Goal: Transaction & Acquisition: Book appointment/travel/reservation

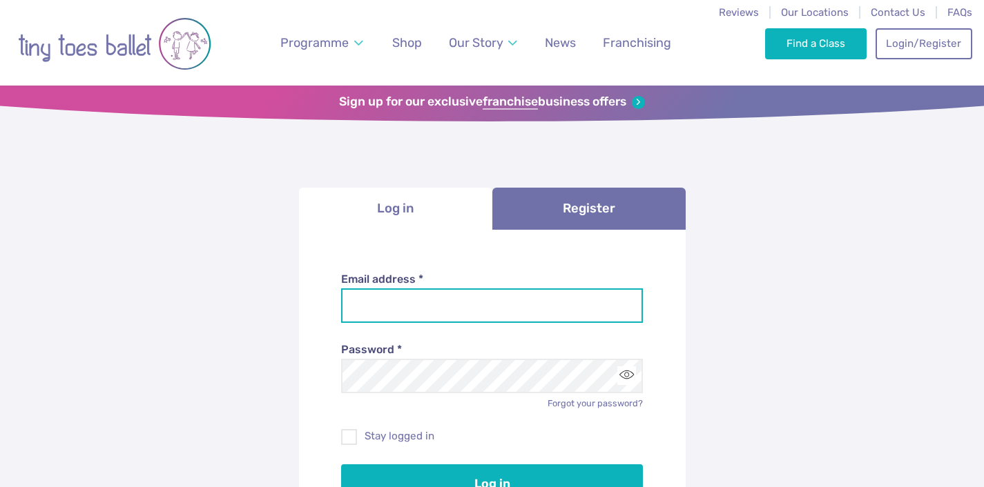
click at [371, 306] on input "Email address *" at bounding box center [492, 306] width 302 height 35
type input "**********"
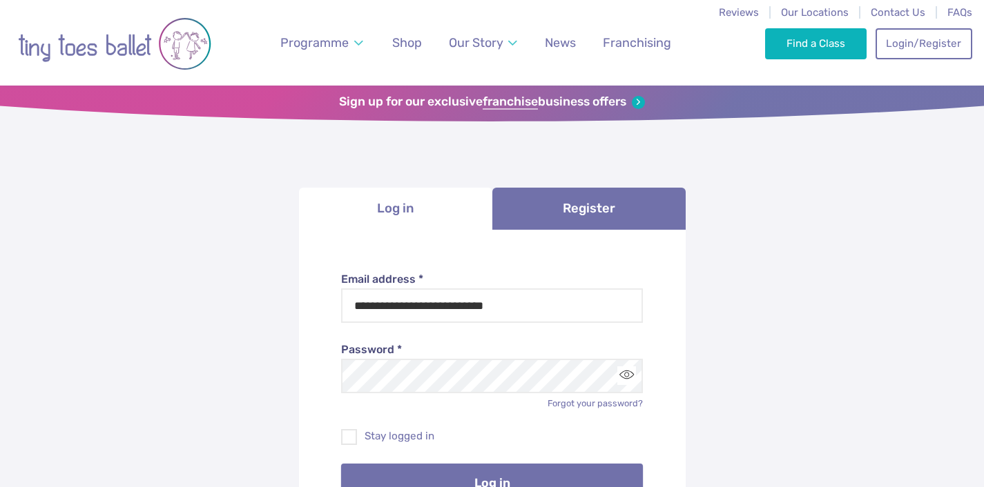
click at [473, 478] on button "Log in" at bounding box center [492, 483] width 302 height 39
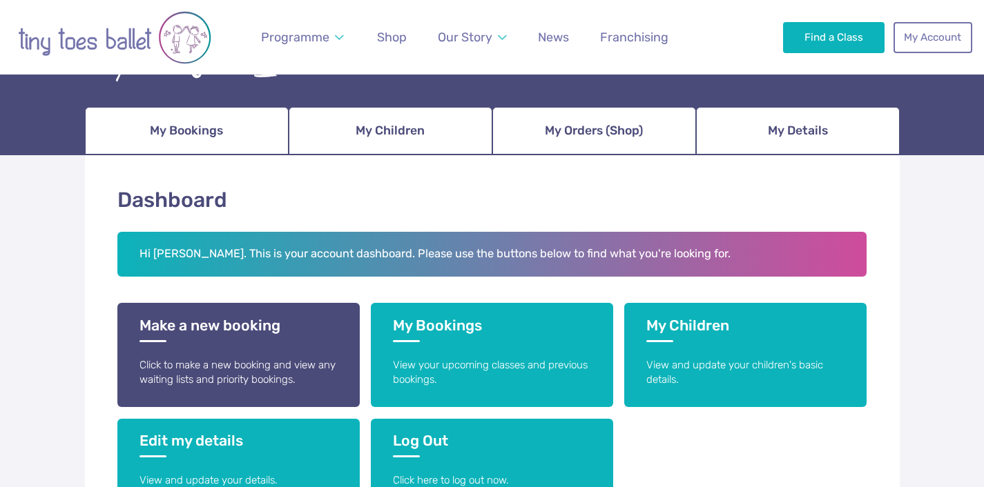
scroll to position [150, 0]
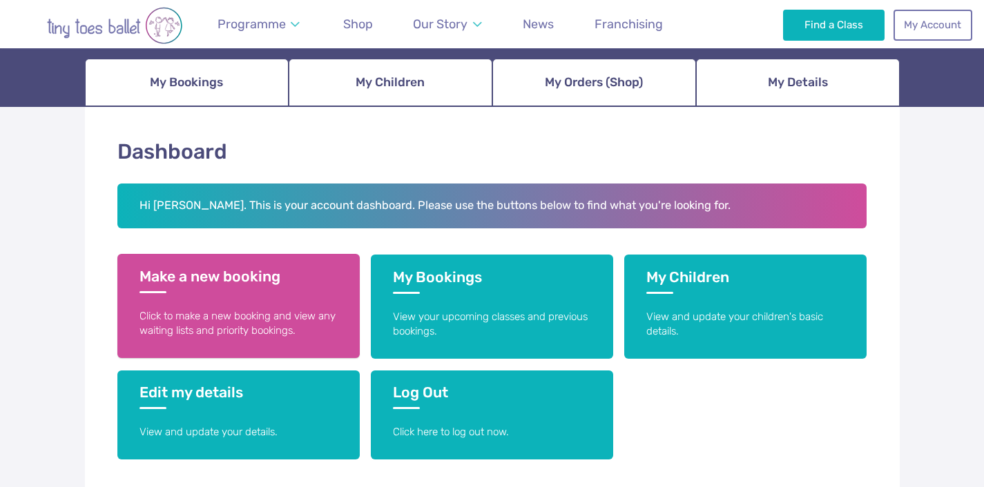
click at [255, 286] on h3 "Make a new booking" at bounding box center [238, 281] width 198 height 26
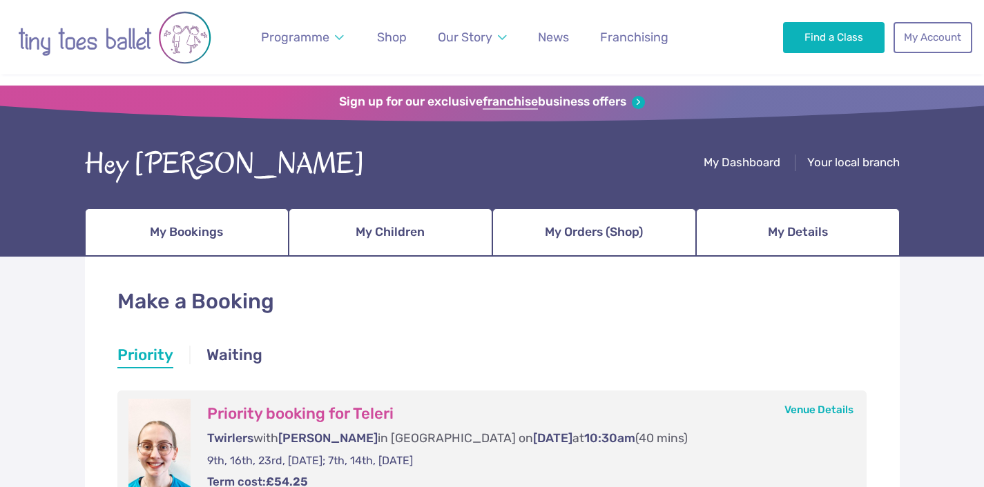
scroll to position [121, 0]
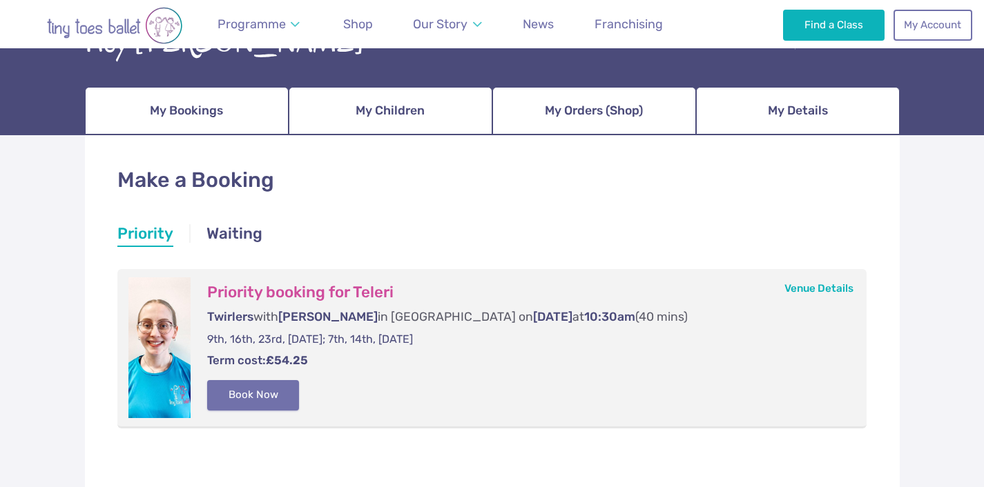
click at [269, 395] on button "Book Now" at bounding box center [253, 395] width 92 height 30
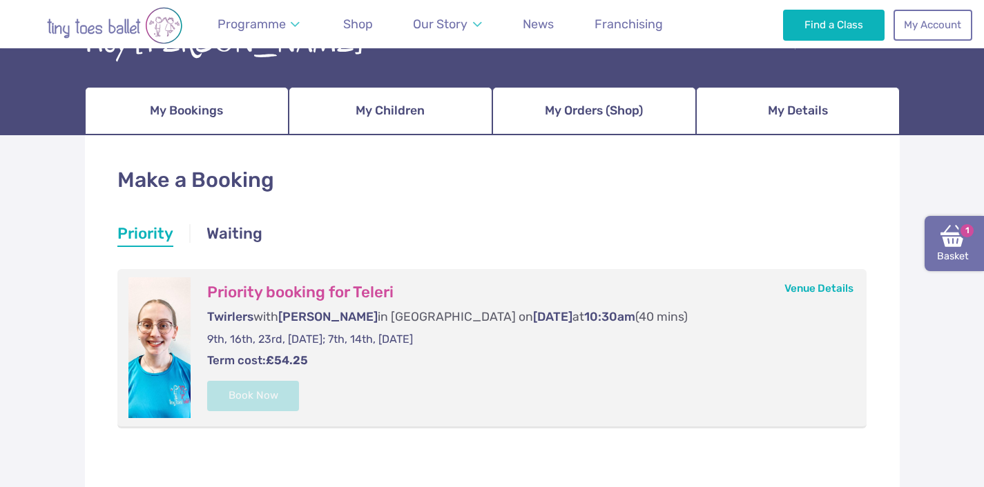
click at [950, 264] on link "Basket 1" at bounding box center [953, 243] width 59 height 55
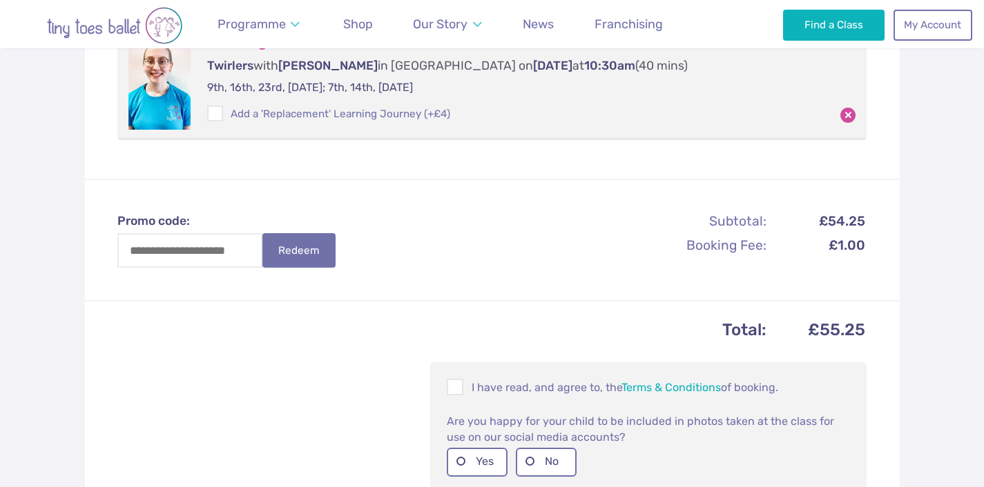
scroll to position [348, 0]
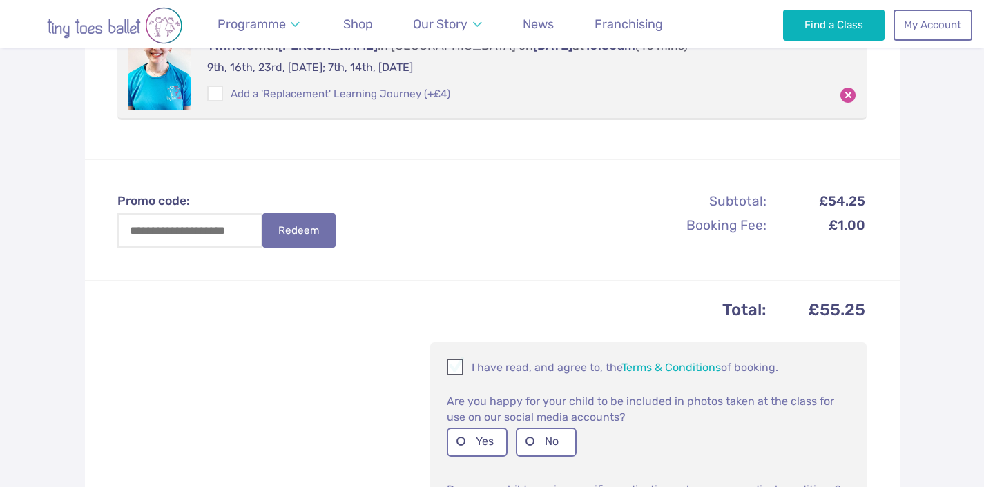
click at [453, 371] on span at bounding box center [455, 369] width 15 height 13
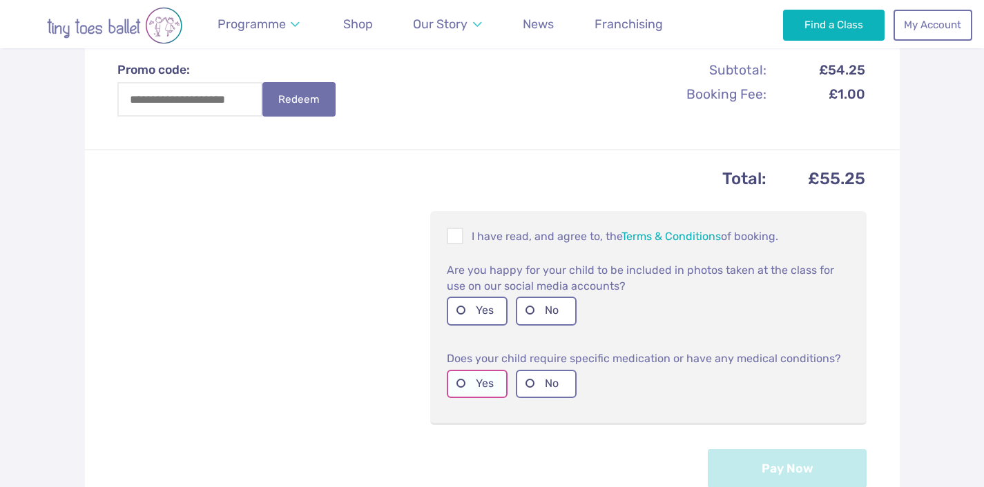
scroll to position [489, 0]
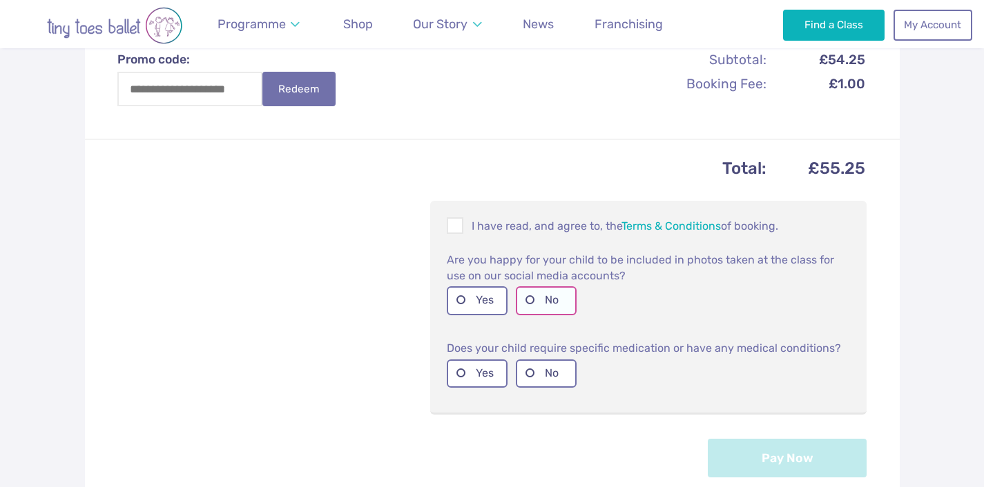
click at [543, 291] on label "No" at bounding box center [546, 300] width 61 height 28
click at [543, 384] on label "No" at bounding box center [546, 374] width 61 height 28
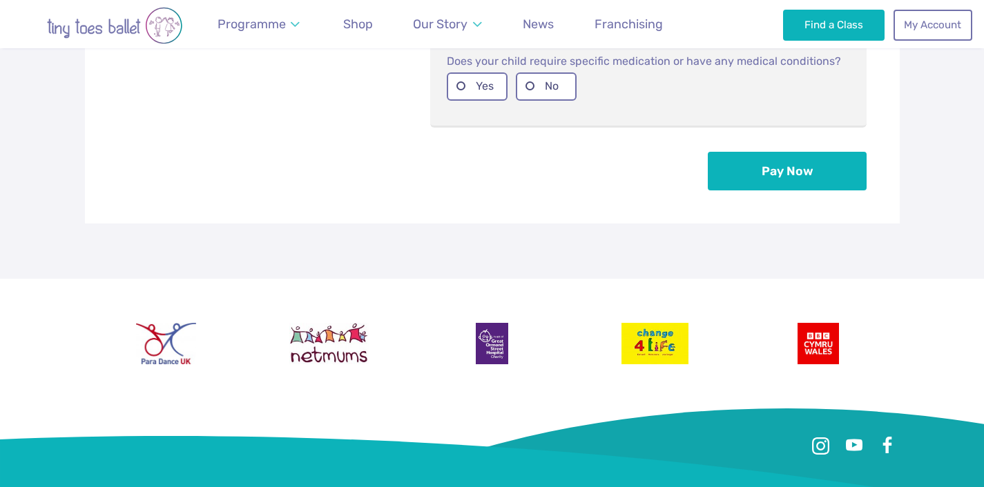
scroll to position [706, 0]
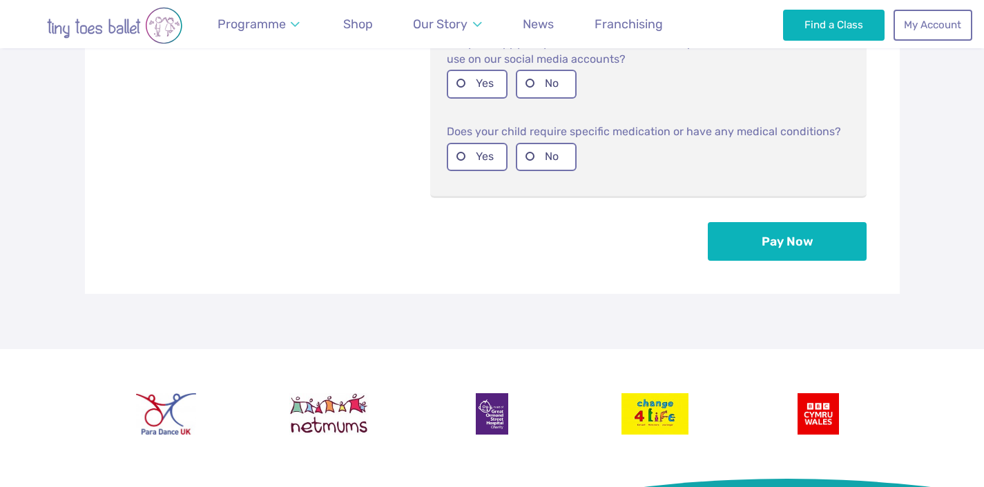
click at [772, 262] on div "Total: £55.25 I have read, and agree to, the Terms & Conditions of booking. Are…" at bounding box center [492, 108] width 814 height 372
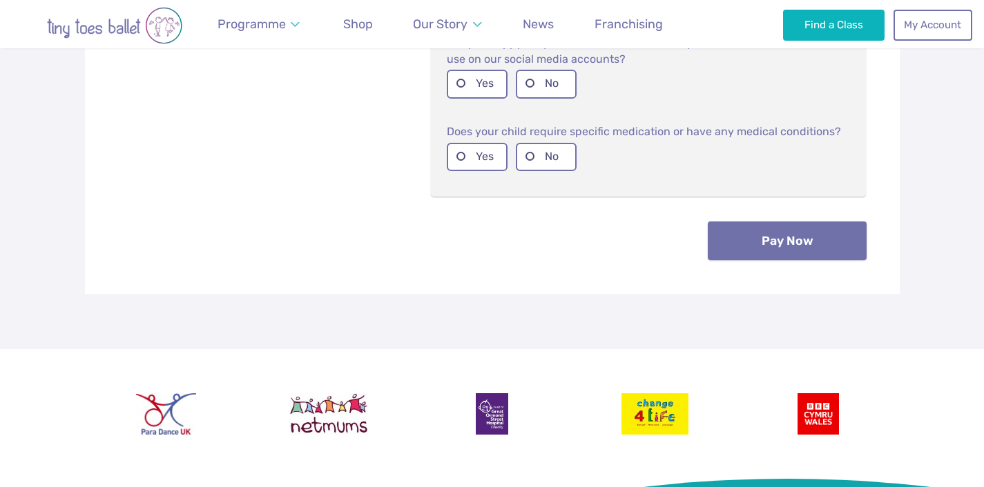
click at [773, 250] on button "Pay Now" at bounding box center [786, 241] width 159 height 39
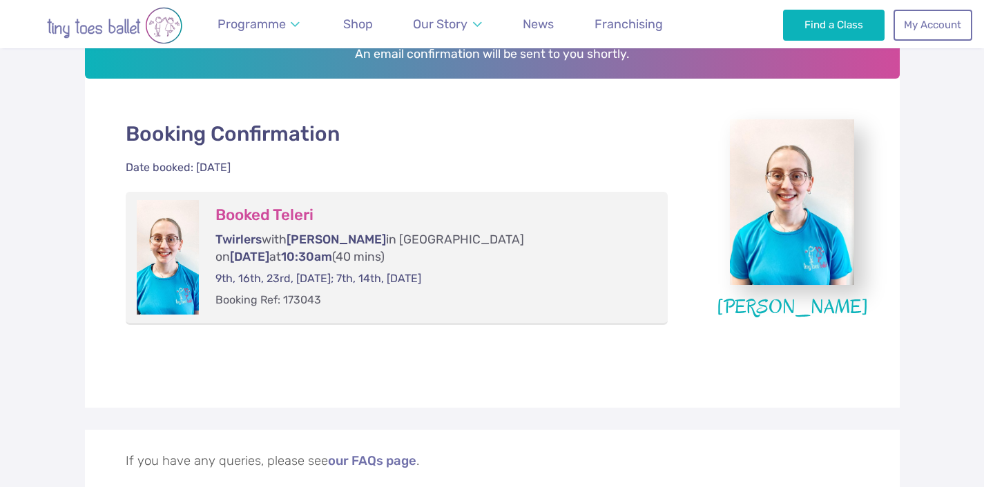
scroll to position [317, 0]
